Goal: Find contact information: Find contact information

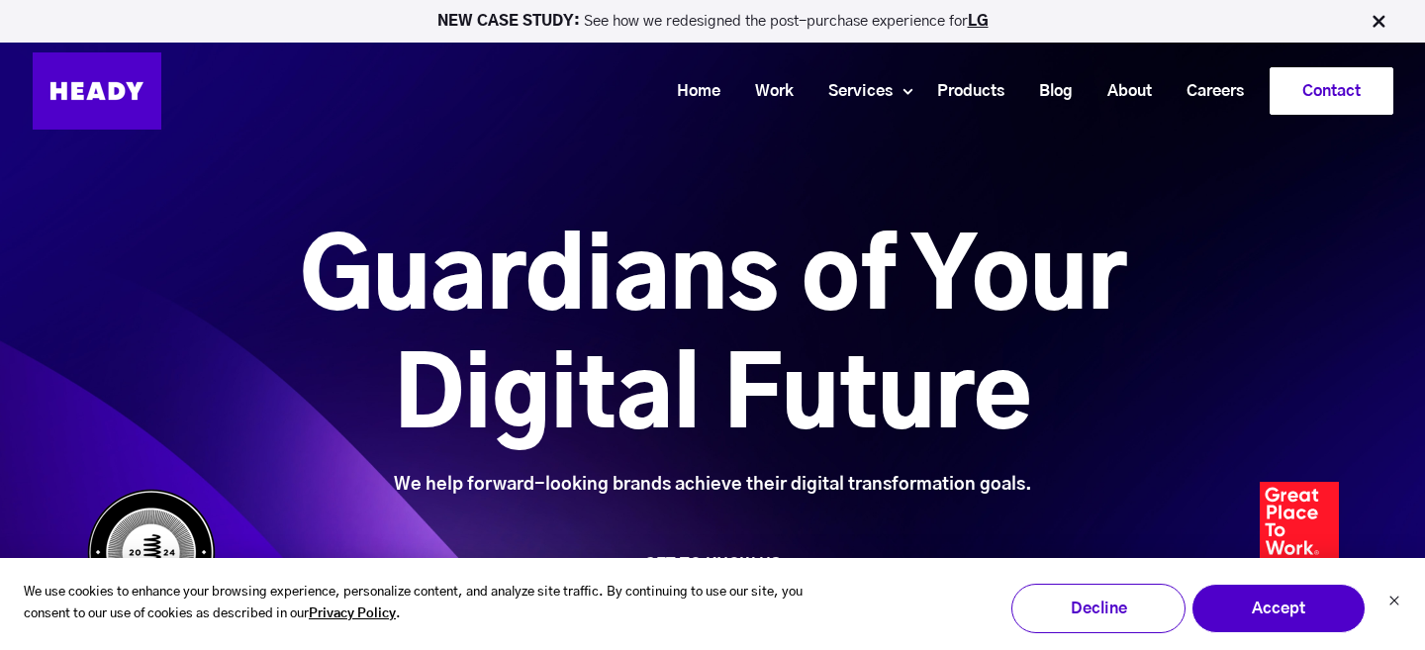
click at [1325, 92] on link "Contact" at bounding box center [1331, 91] width 122 height 46
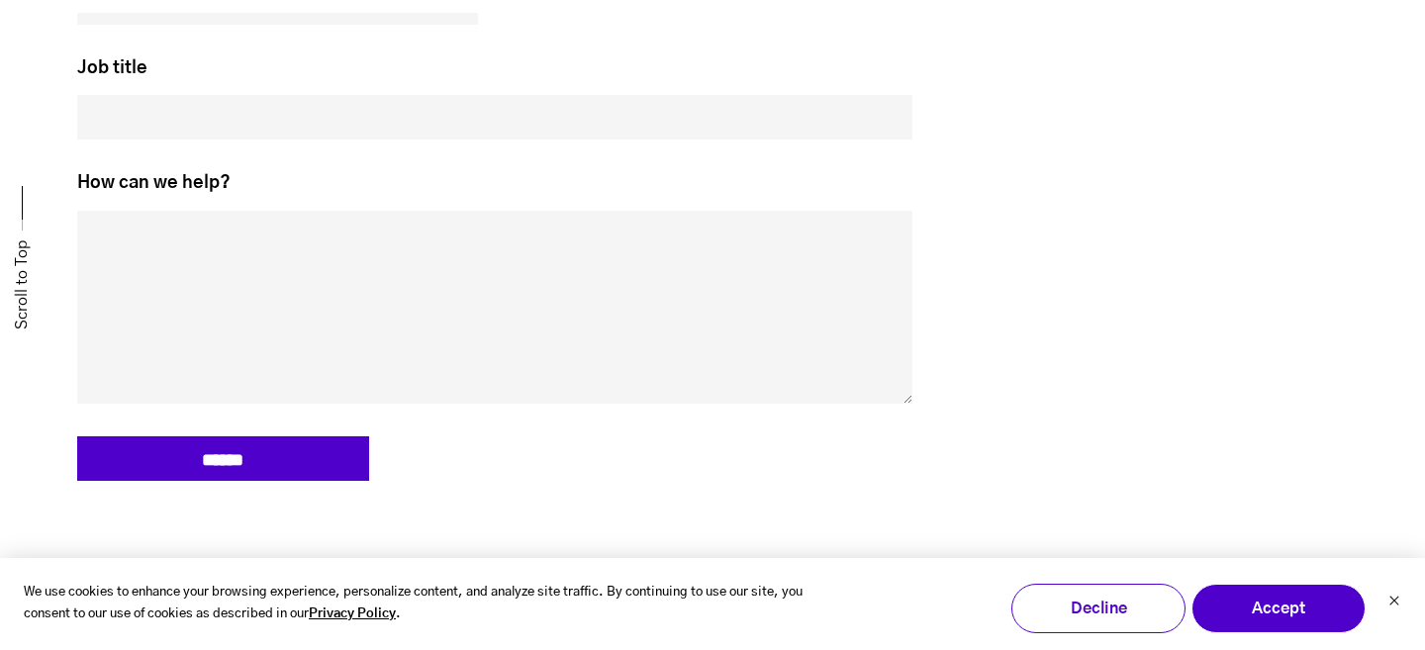
scroll to position [1526, 0]
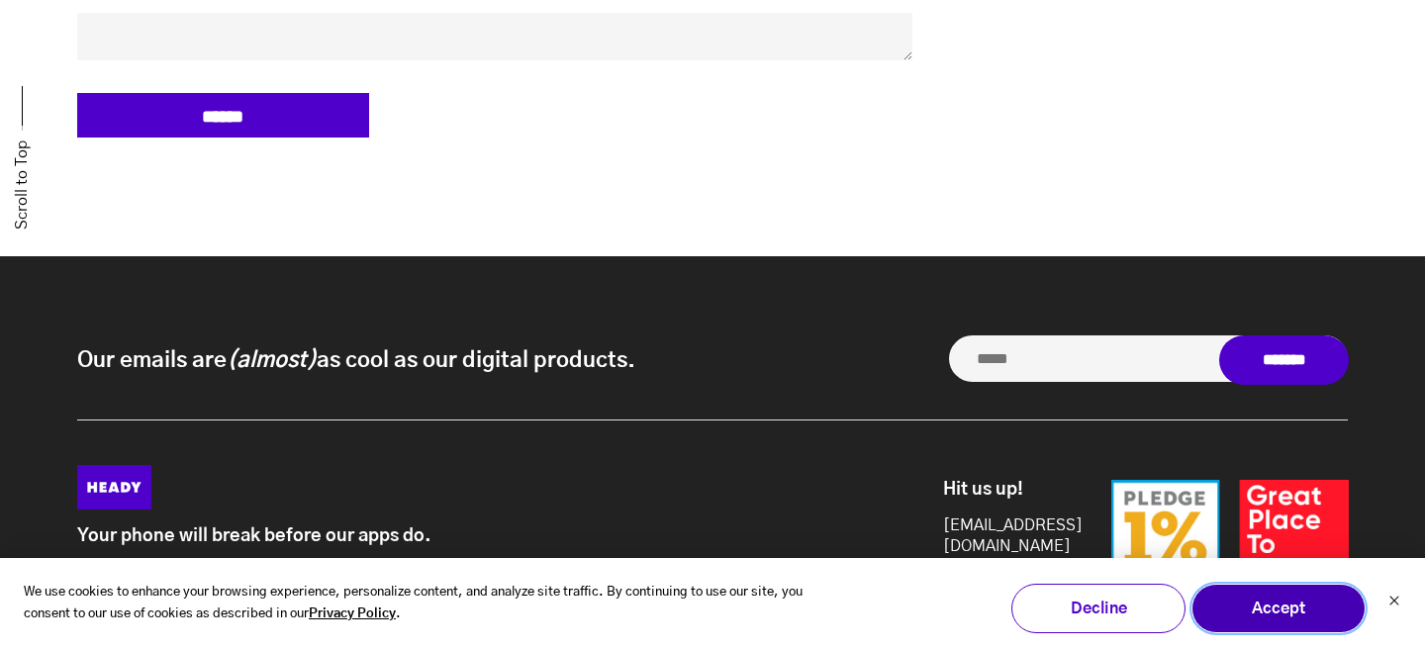
click at [1246, 607] on button "Accept" at bounding box center [1278, 608] width 174 height 49
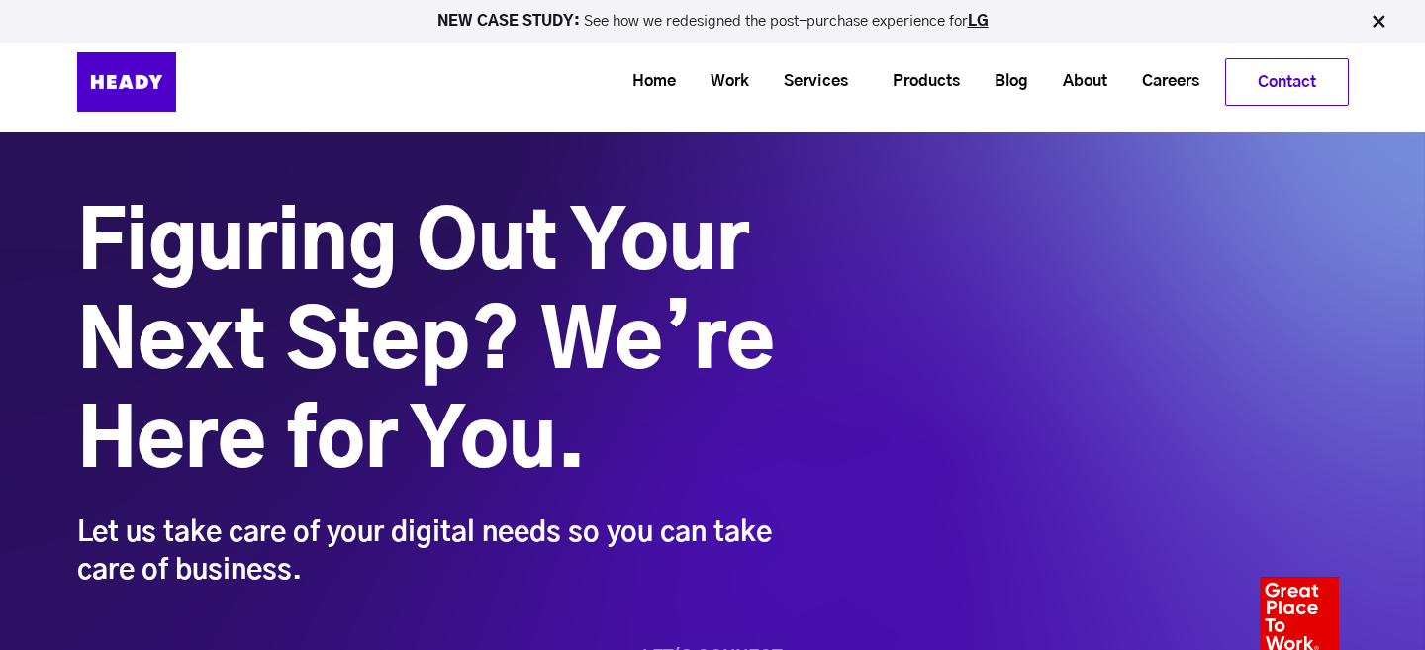
scroll to position [0, 0]
